Goal: Check status

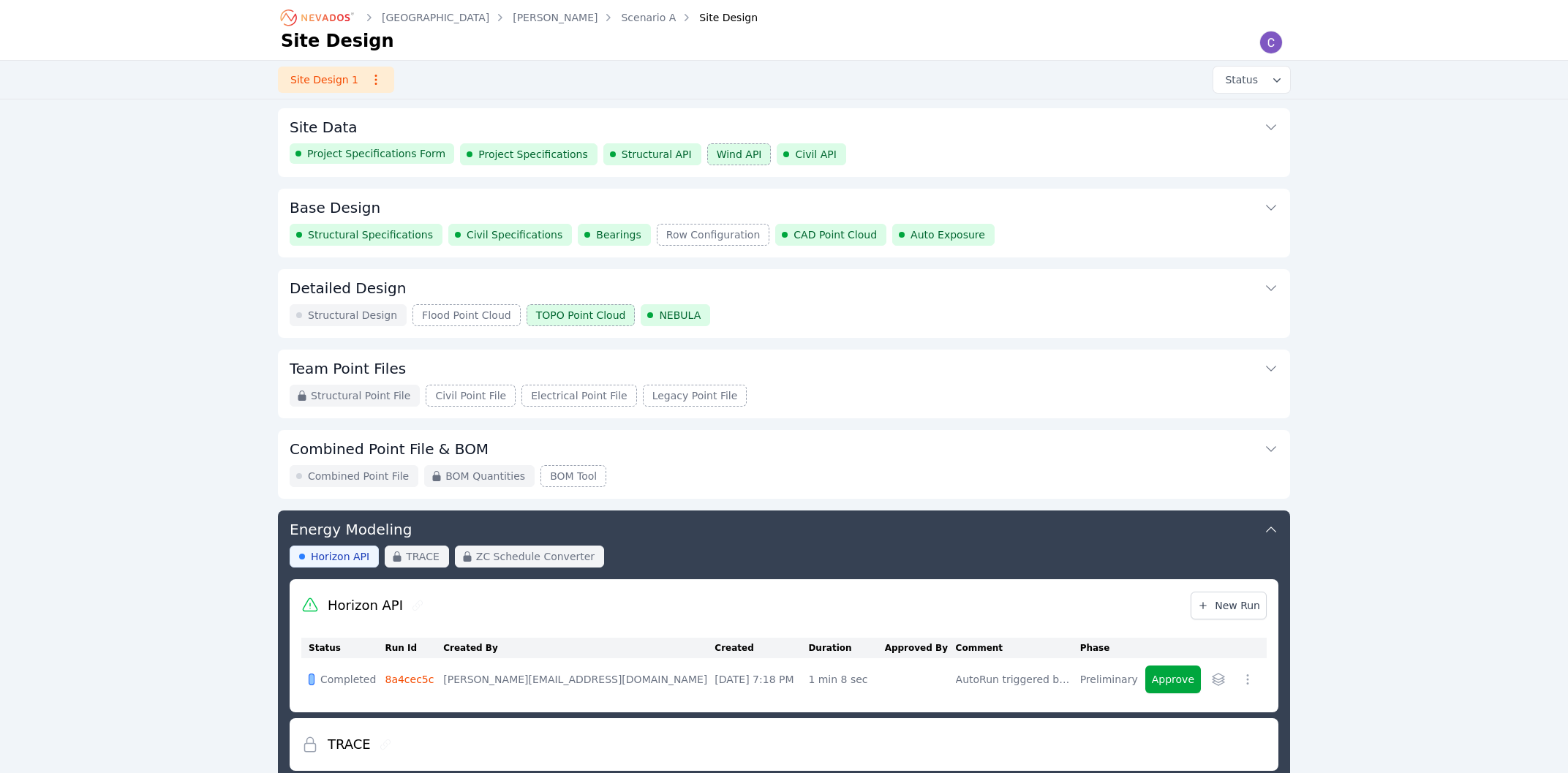
scroll to position [214, 0]
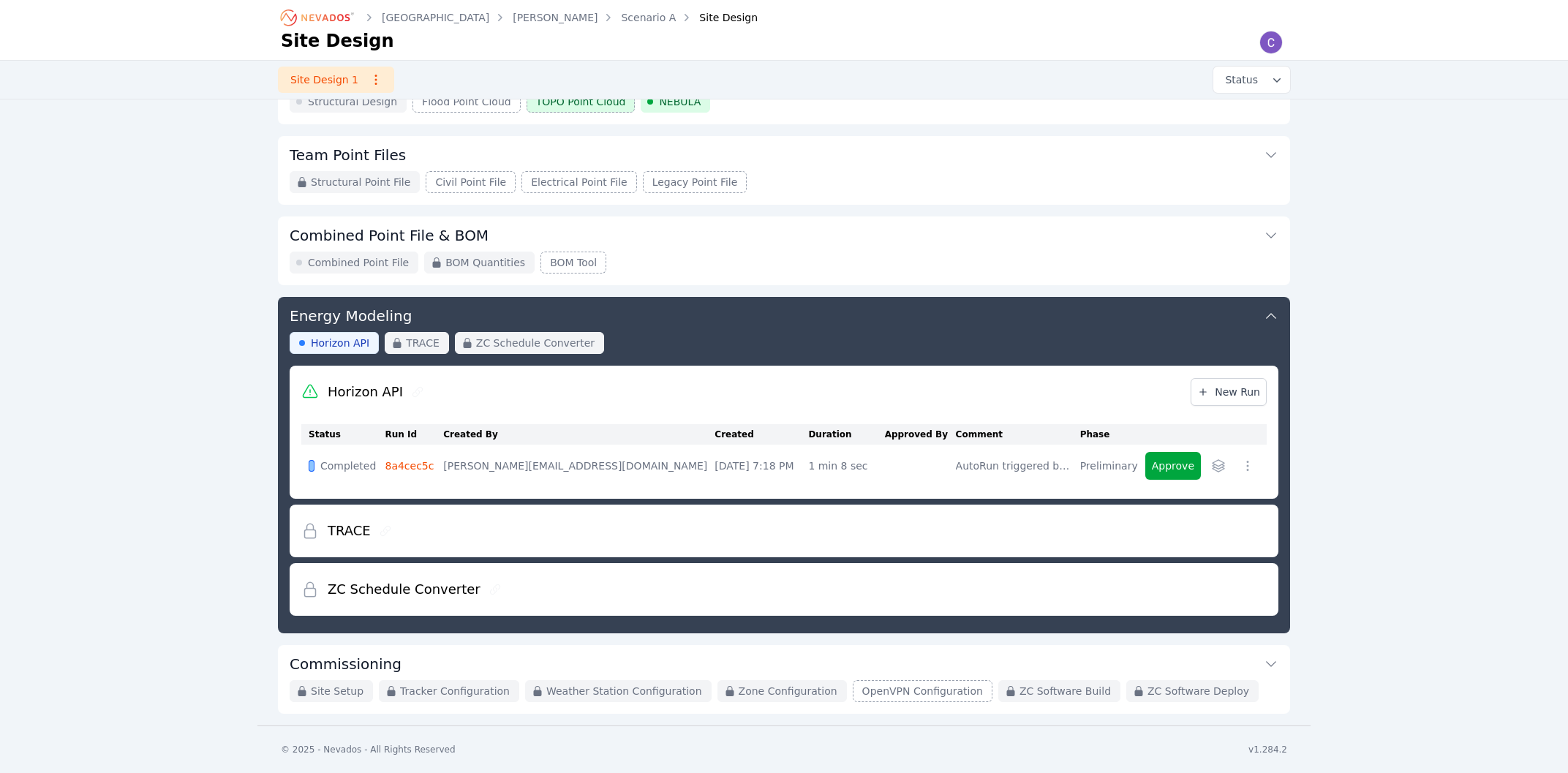
click at [313, 18] on icon "Breadcrumb" at bounding box center [325, 17] width 48 height 7
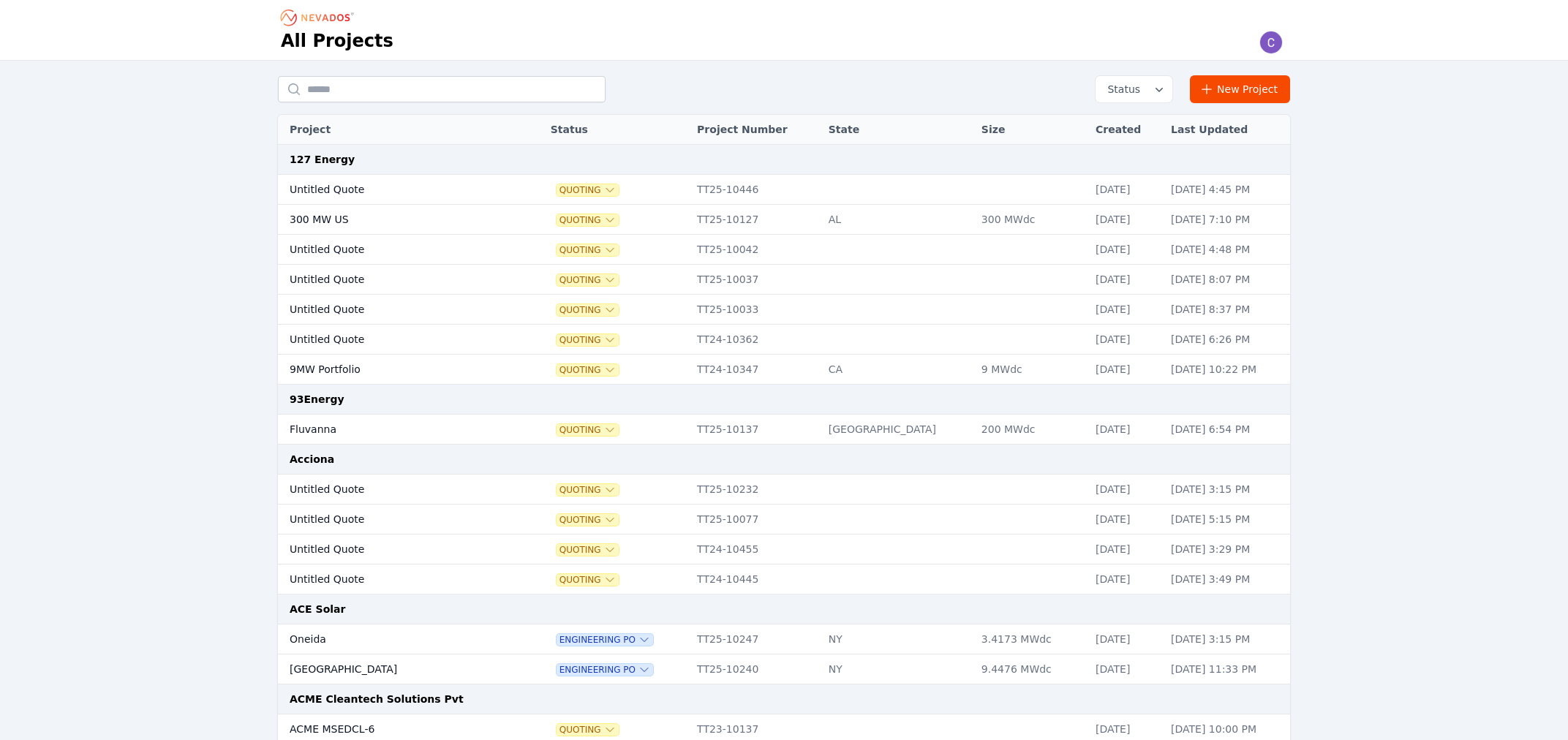
click at [1156, 89] on button "Status" at bounding box center [1134, 89] width 77 height 26
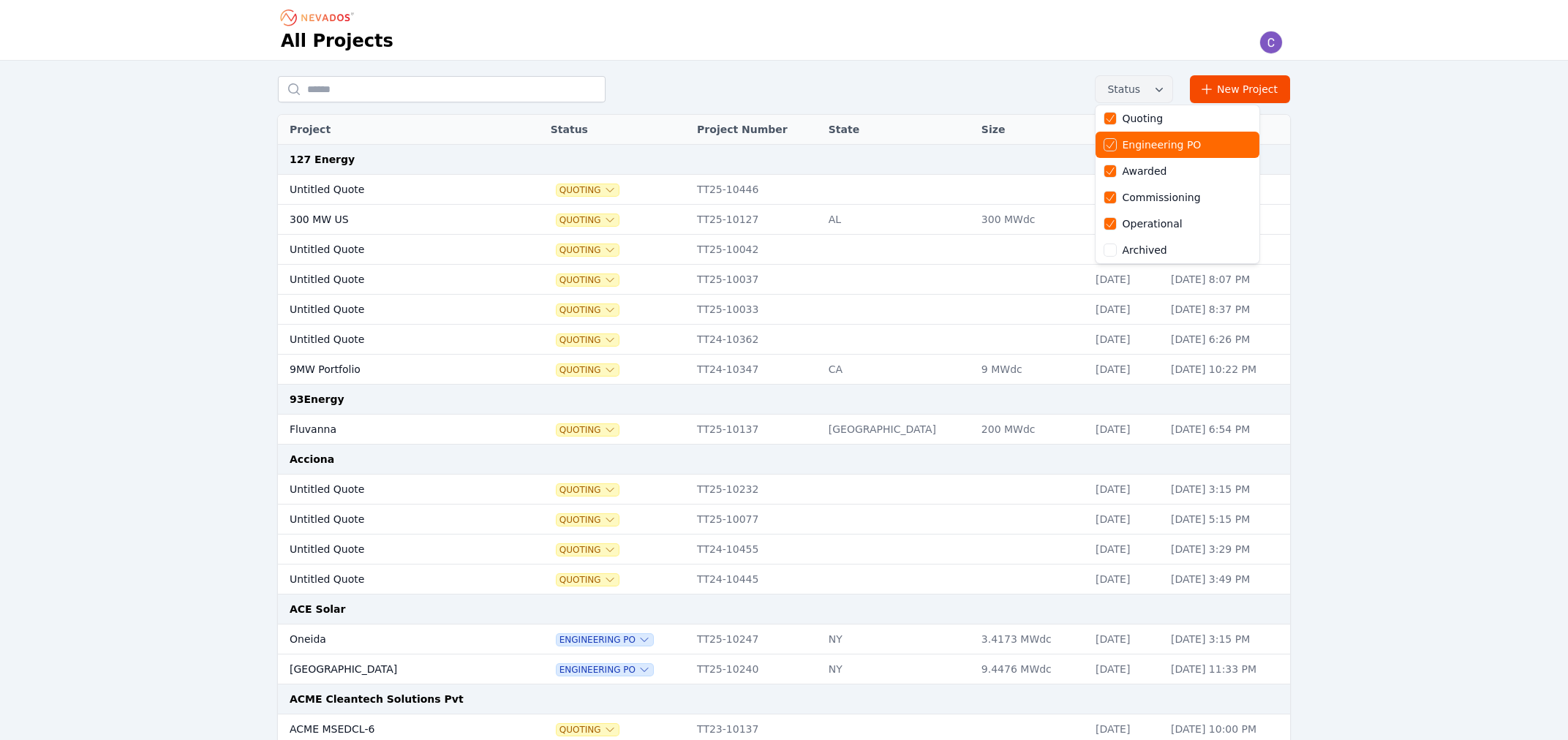
click at [1135, 145] on div "Engineering PO" at bounding box center [1161, 145] width 79 height 15
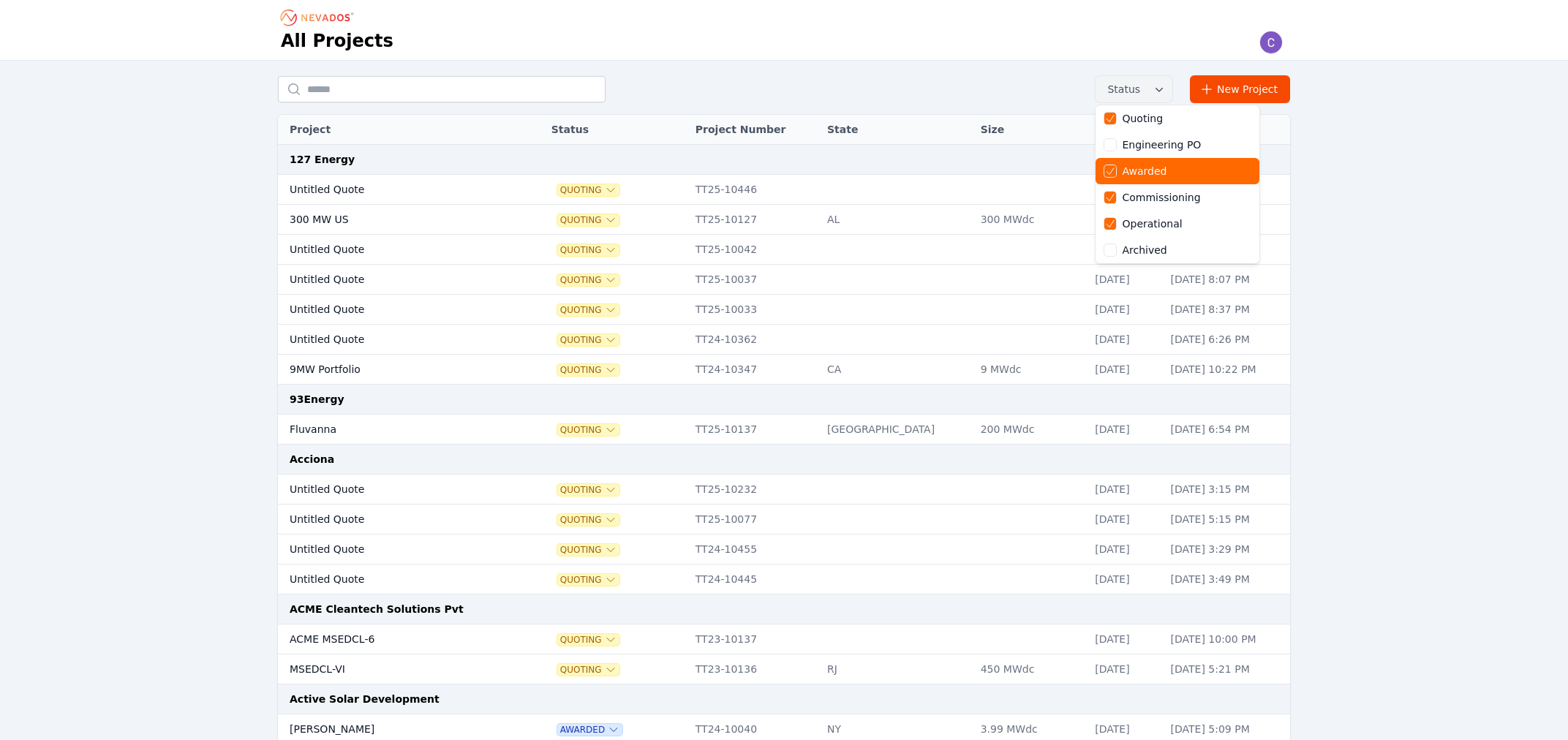
click at [1148, 169] on div "Awarded" at bounding box center [1144, 171] width 45 height 15
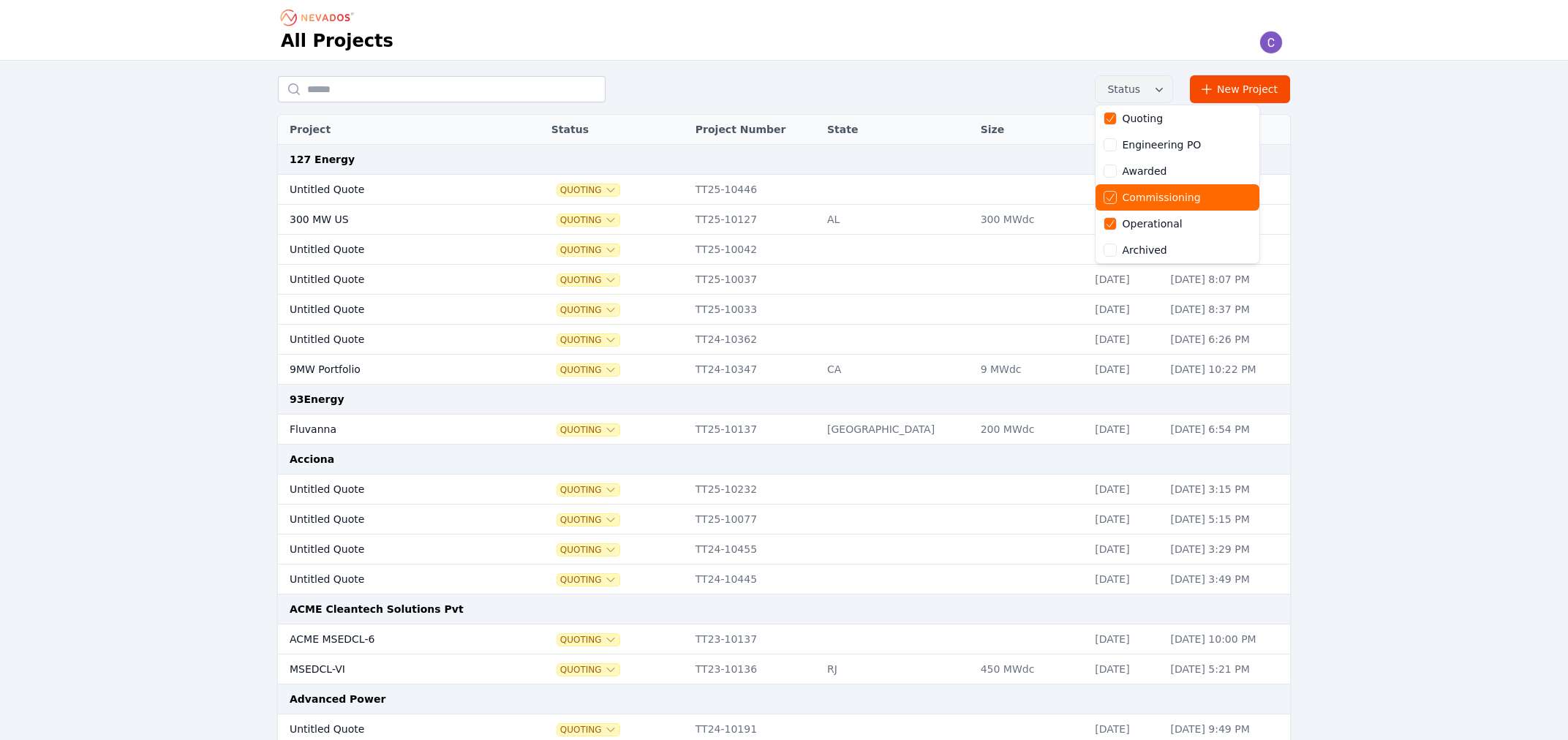
click at [1154, 195] on div "Commissioning" at bounding box center [1161, 198] width 78 height 15
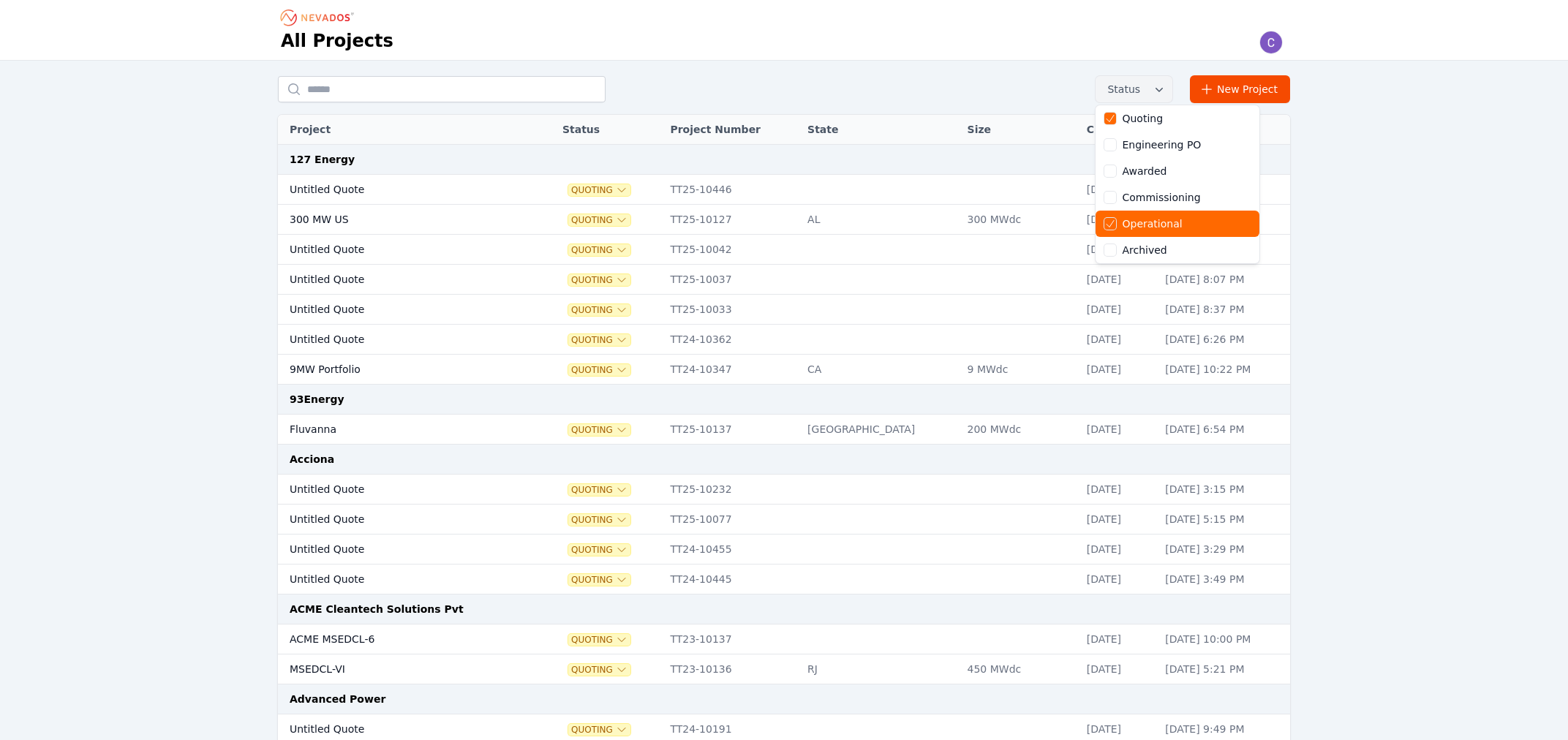
click at [1158, 216] on div "Operational" at bounding box center [1177, 224] width 164 height 26
